Goal: Task Accomplishment & Management: Use online tool/utility

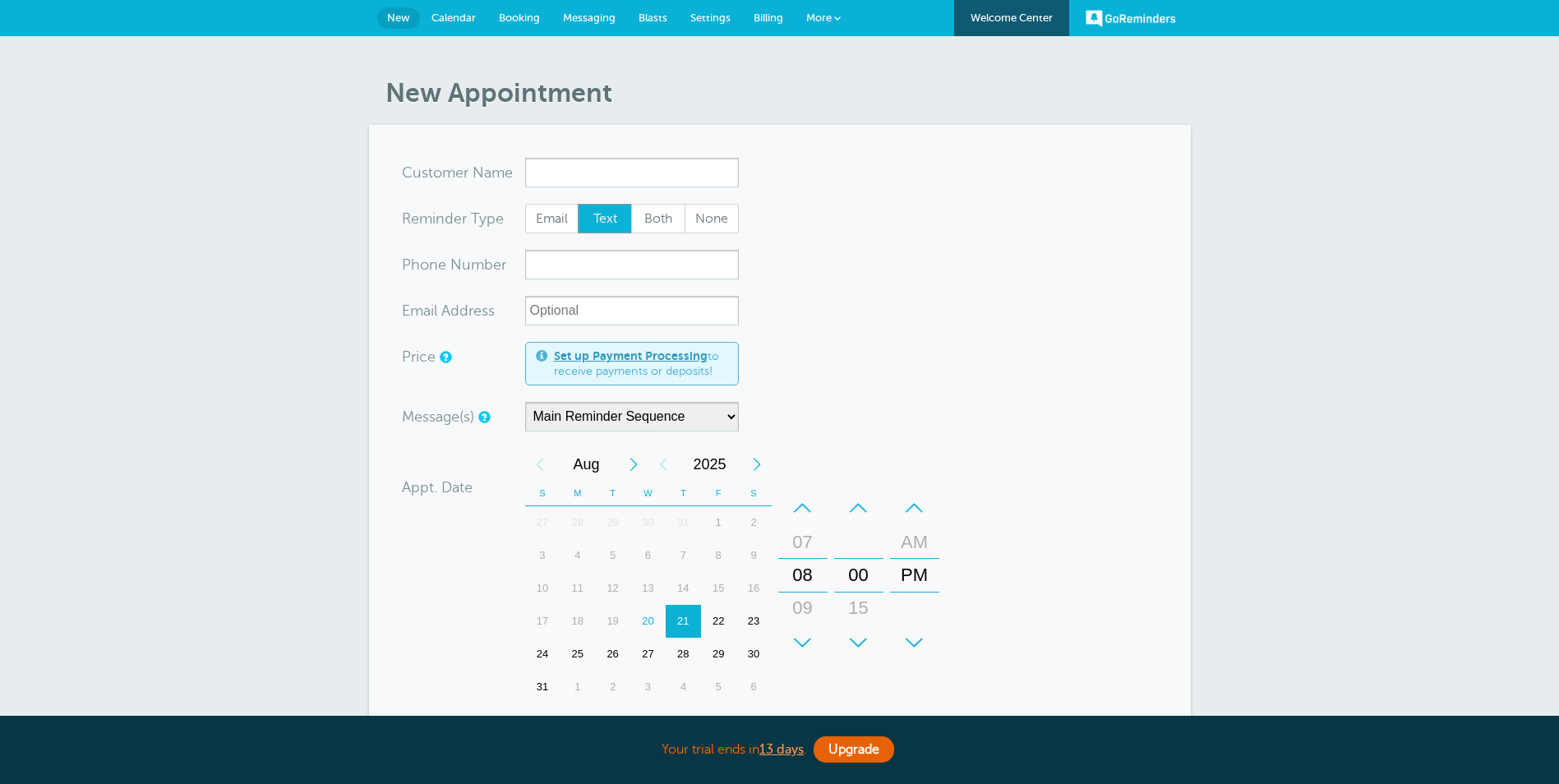
click at [455, 18] on span "Calendar" at bounding box center [454, 17] width 44 height 12
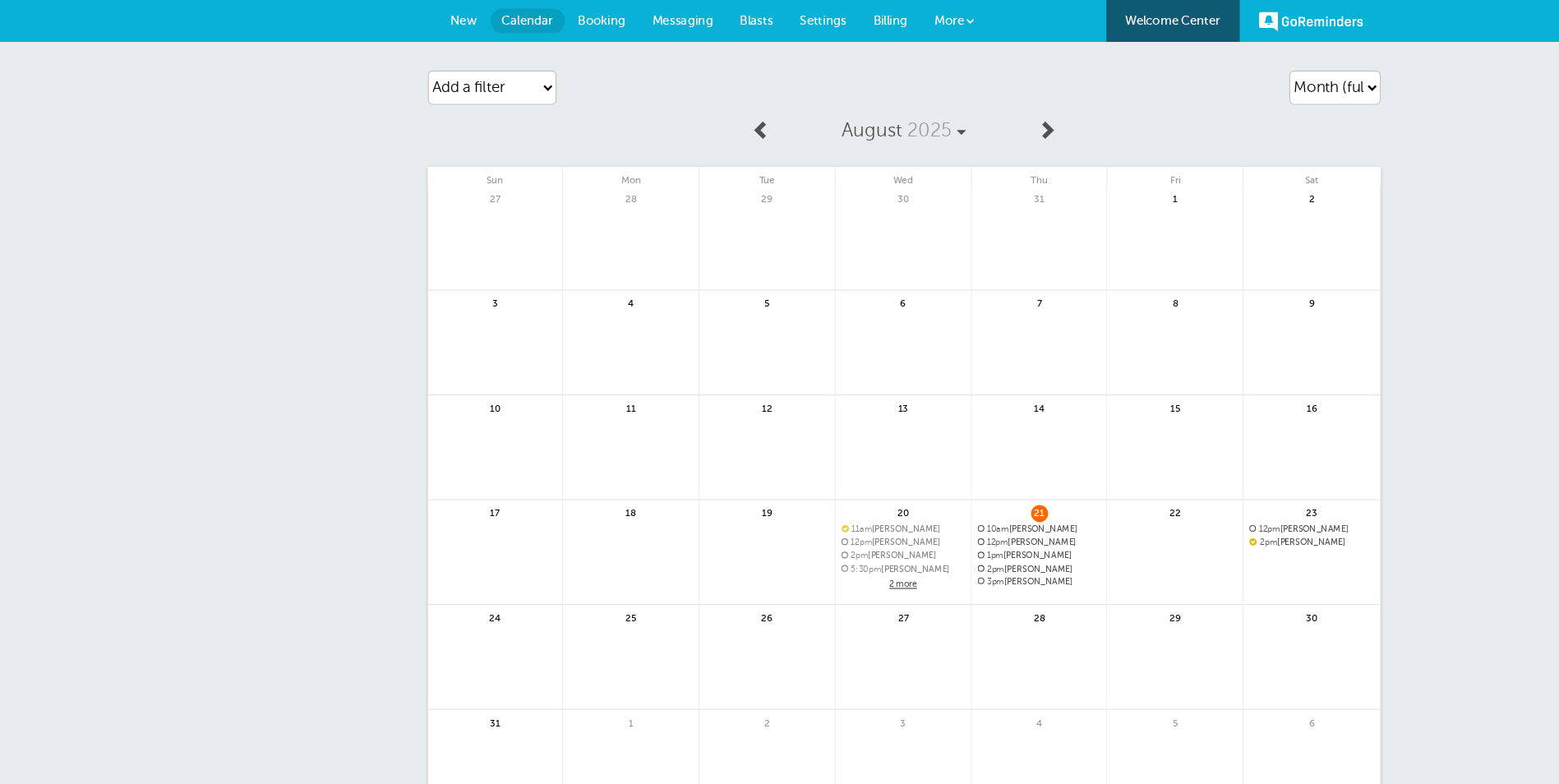
scroll to position [228, 0]
